Goal: Task Accomplishment & Management: Manage account settings

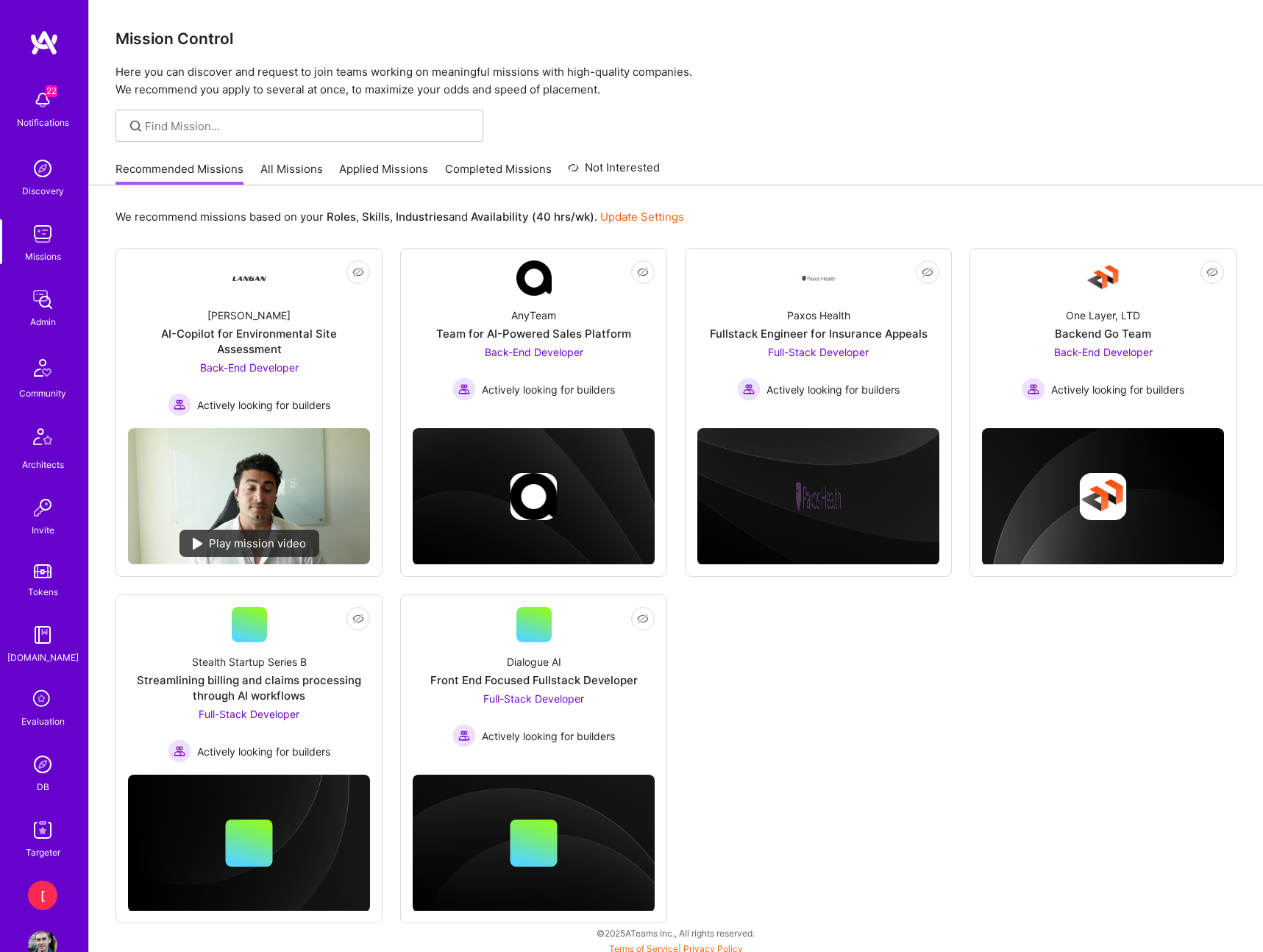
click at [47, 765] on img at bounding box center [42, 764] width 29 height 29
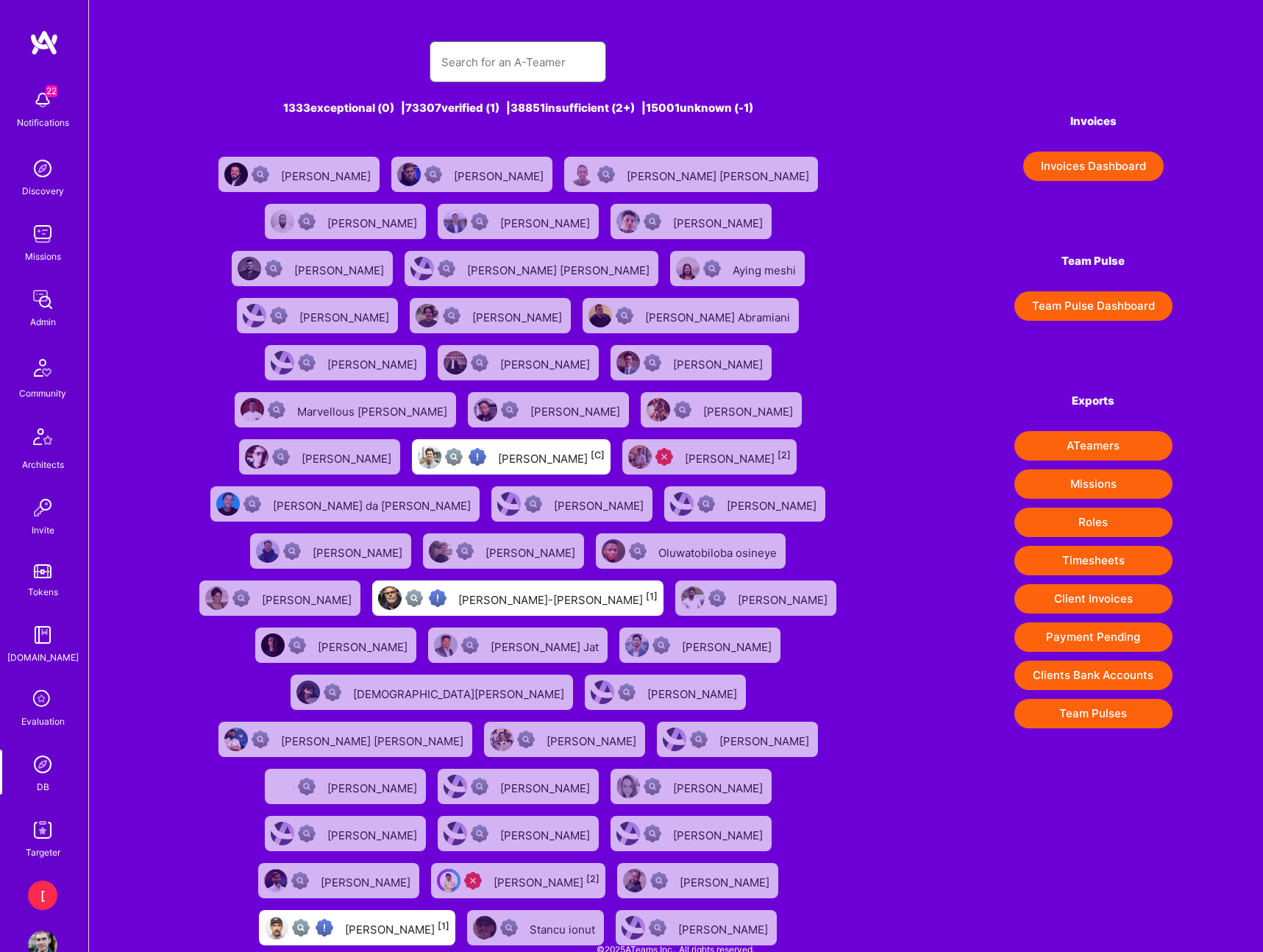
click at [536, 69] on input "text" at bounding box center [518, 62] width 153 height 38
paste input "[PERSON_NAME][EMAIL_ADDRESS][PERSON_NAME][DOMAIN_NAME]"
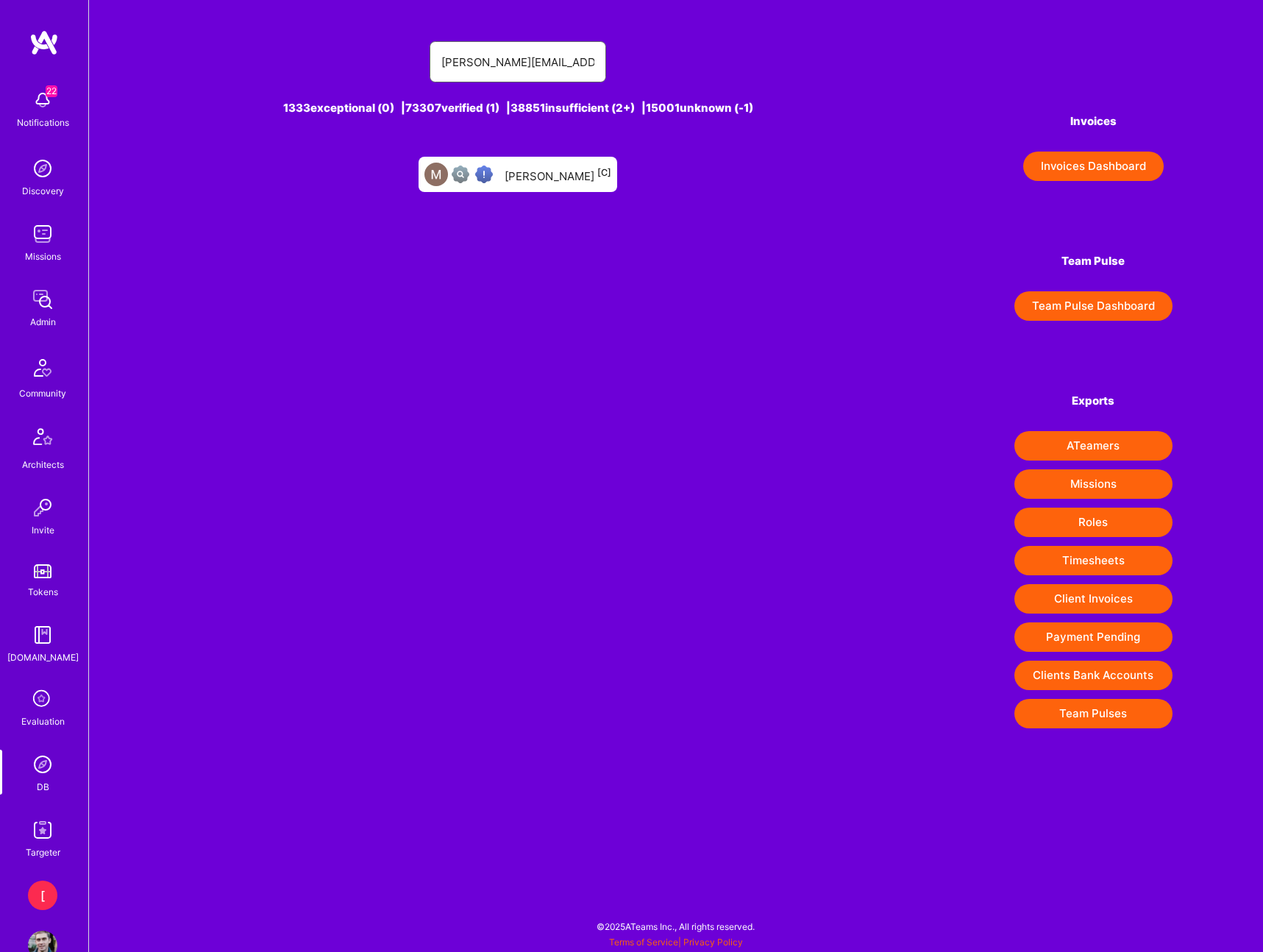
type input "[PERSON_NAME][EMAIL_ADDRESS][PERSON_NAME][DOMAIN_NAME]"
click at [533, 175] on div "[PERSON_NAME] [C]" at bounding box center [558, 174] width 107 height 19
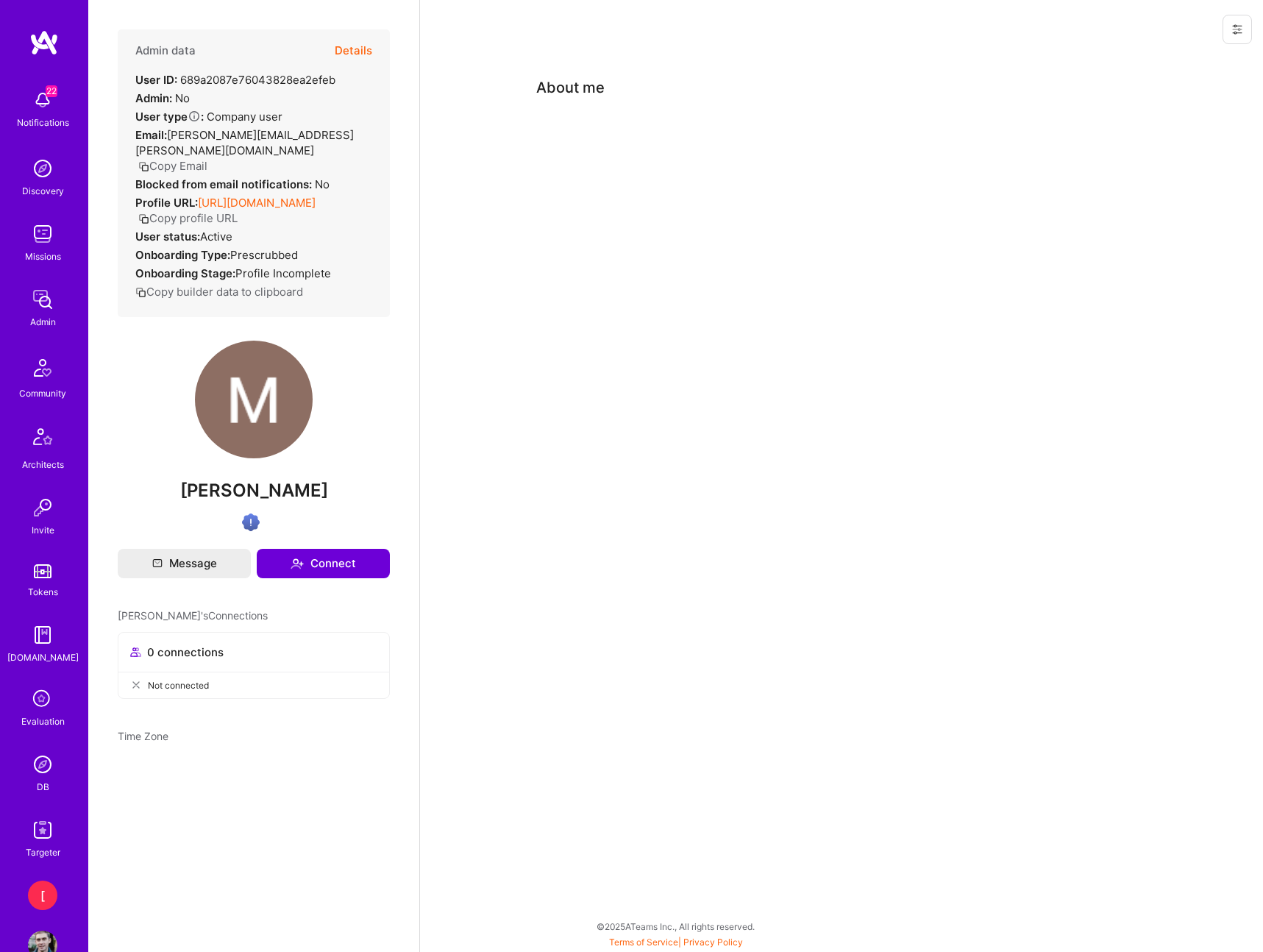
click at [1235, 24] on icon at bounding box center [1237, 29] width 12 height 12
click at [1188, 61] on button "Login as Marcin" at bounding box center [1174, 63] width 155 height 38
